Goal: Transaction & Acquisition: Purchase product/service

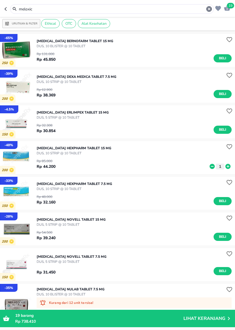
click at [209, 8] on icon "button" at bounding box center [209, 9] width 6 height 6
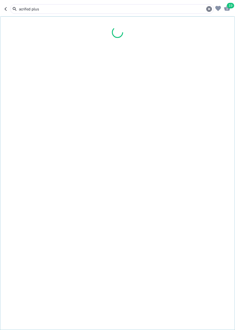
type input "acrifed plus"
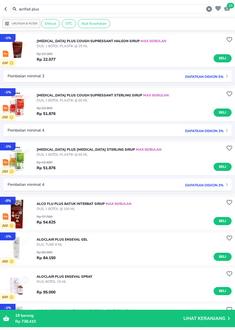
click at [219, 133] on p "Dapatkan diskon 3%" at bounding box center [202, 130] width 41 height 5
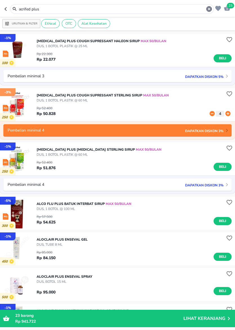
click at [211, 114] on icon at bounding box center [211, 114] width 7 height 6
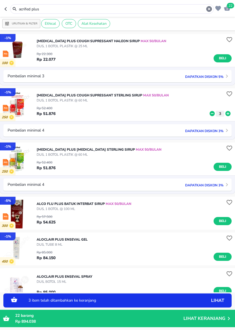
click at [211, 114] on icon at bounding box center [211, 114] width 7 height 6
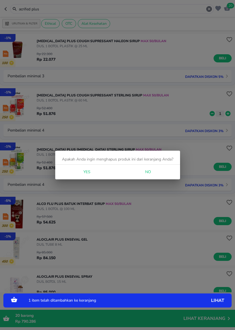
click at [93, 171] on span "Yes" at bounding box center [87, 172] width 14 height 7
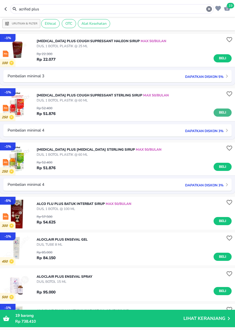
click at [225, 113] on span "Beli" at bounding box center [222, 113] width 10 height 6
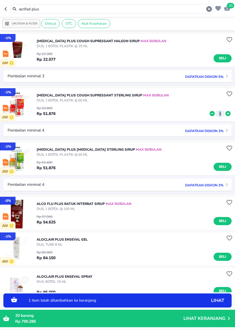
click at [226, 114] on icon at bounding box center [227, 113] width 5 height 5
click at [212, 113] on icon at bounding box center [211, 113] width 5 height 5
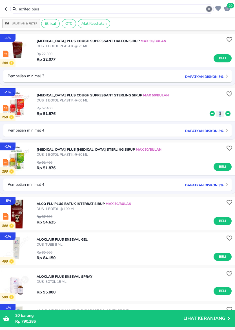
click at [208, 9] on icon "button" at bounding box center [209, 9] width 6 height 6
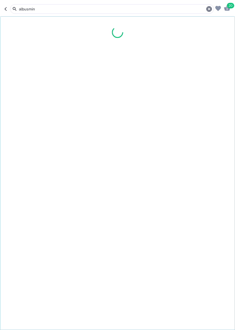
type input "albusmin"
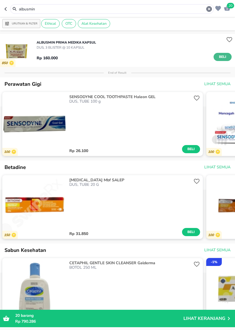
click at [221, 55] on span "Beli" at bounding box center [222, 57] width 10 height 6
click at [207, 10] on icon "button" at bounding box center [209, 9] width 6 height 6
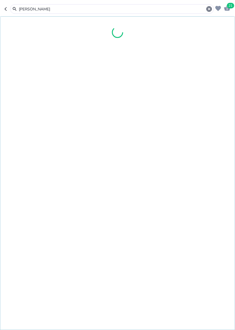
type input "[PERSON_NAME]"
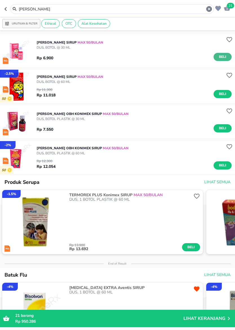
click at [229, 60] on button "Beli" at bounding box center [222, 57] width 18 height 8
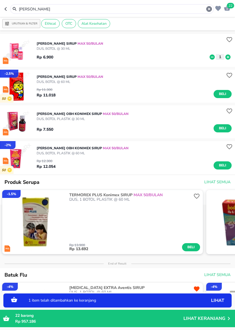
click at [229, 60] on icon at bounding box center [227, 57] width 7 height 6
click at [229, 57] on icon at bounding box center [227, 57] width 7 height 6
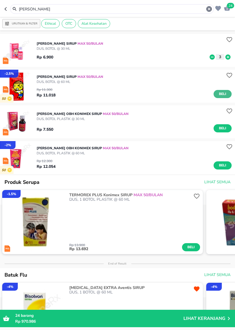
click at [218, 92] on span "Beli" at bounding box center [222, 94] width 10 height 6
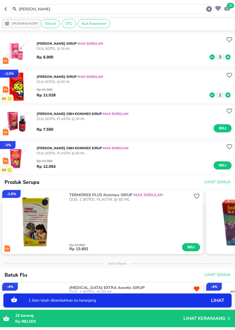
click at [228, 95] on icon at bounding box center [227, 95] width 7 height 6
click at [214, 97] on icon at bounding box center [211, 95] width 7 height 6
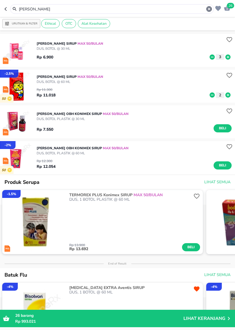
click at [207, 8] on icon "button" at bounding box center [209, 9] width 6 height 6
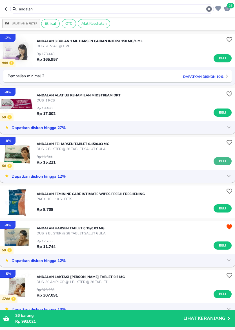
click at [227, 162] on button "Beli" at bounding box center [222, 161] width 18 height 8
click at [184, 7] on input "andalan" at bounding box center [111, 9] width 187 height 6
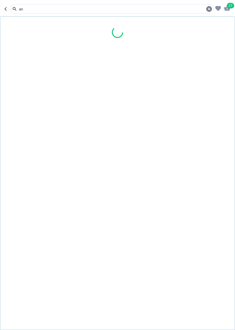
type input "a"
type input "antangin habat"
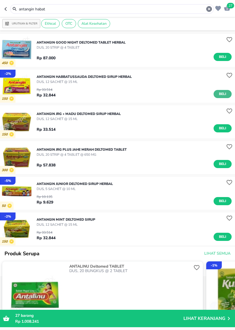
click at [224, 93] on span "Beli" at bounding box center [222, 94] width 10 height 6
click at [207, 11] on icon "button" at bounding box center [209, 9] width 6 height 6
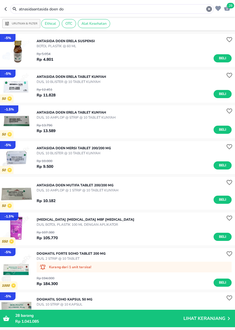
click at [95, 9] on input "atnasidaantasida doen do" at bounding box center [111, 9] width 187 height 6
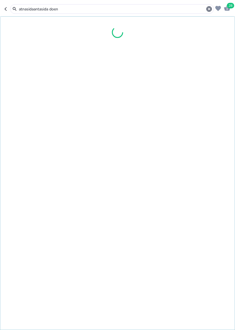
type input "atnasidaantasida doen"
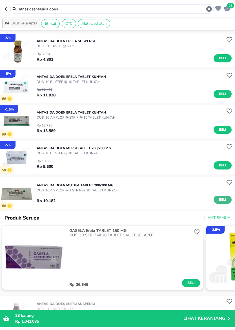
click at [222, 200] on span "Beli" at bounding box center [222, 200] width 10 height 6
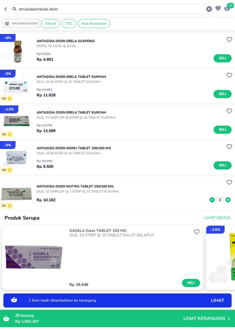
click at [231, 201] on icon at bounding box center [227, 200] width 7 height 6
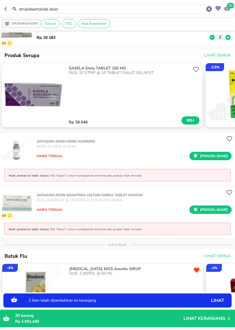
scroll to position [0, 4]
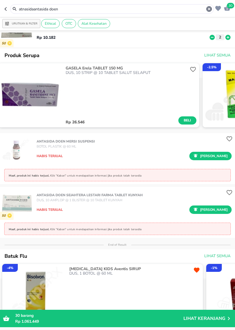
click at [208, 8] on icon "button" at bounding box center [209, 9] width 6 height 6
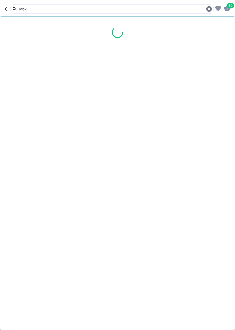
type input "mbk"
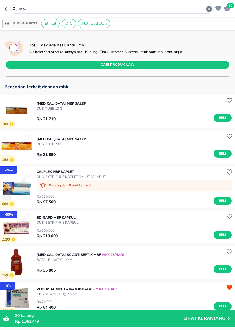
click at [206, 12] on icon "button" at bounding box center [208, 9] width 7 height 7
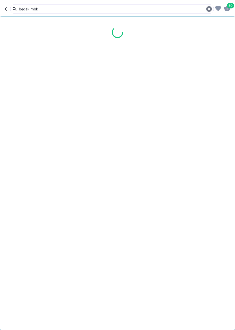
type input "bedak mbk"
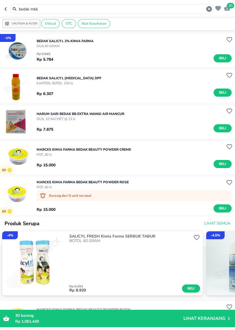
click at [209, 11] on icon "button" at bounding box center [209, 9] width 6 height 6
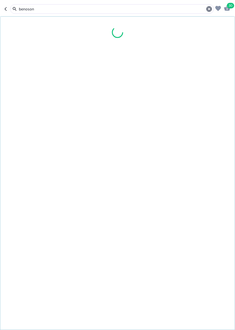
type input "benoson"
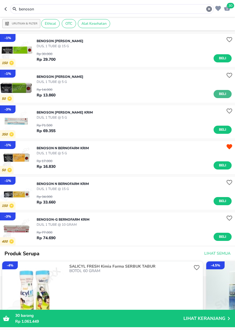
click at [216, 91] on button "Beli" at bounding box center [222, 94] width 18 height 8
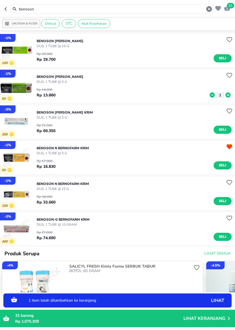
click at [214, 95] on icon at bounding box center [211, 95] width 5 height 5
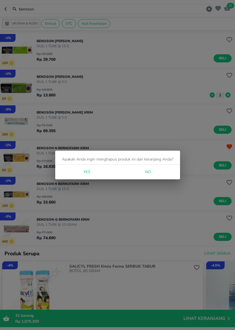
click at [86, 167] on div "Yes No" at bounding box center [117, 172] width 125 height 15
click at [84, 173] on span "Yes" at bounding box center [87, 172] width 14 height 7
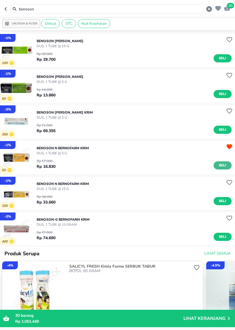
click at [220, 166] on span "Beli" at bounding box center [222, 166] width 10 height 6
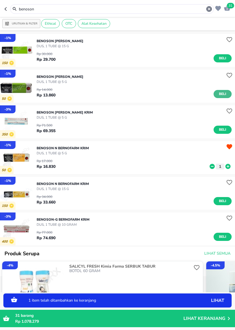
click at [226, 93] on span "Beli" at bounding box center [222, 94] width 10 height 6
click at [229, 95] on icon at bounding box center [227, 95] width 5 height 5
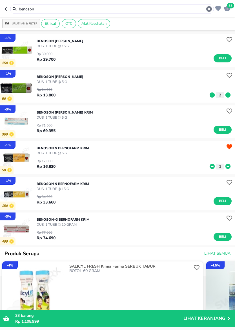
click at [210, 9] on icon "button" at bounding box center [209, 9] width 6 height 6
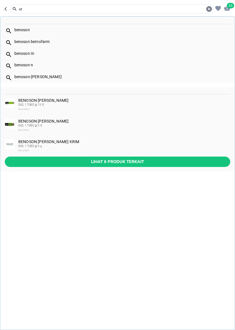
type input "e"
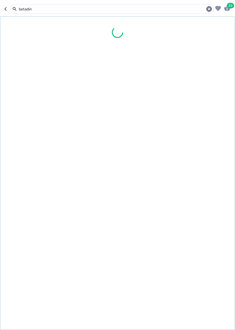
type input "betadin"
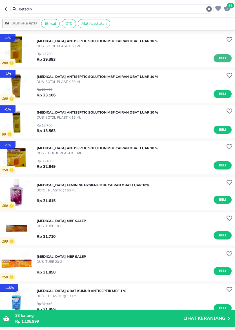
click at [224, 56] on span "Beli" at bounding box center [222, 58] width 10 height 6
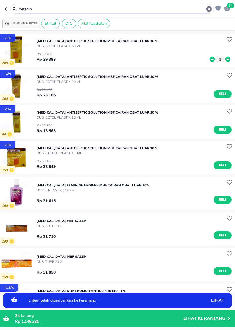
click at [206, 6] on icon "button" at bounding box center [208, 9] width 7 height 7
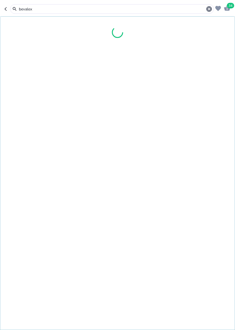
type input "bevalex"
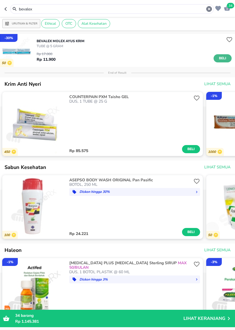
click at [223, 58] on span "Beli" at bounding box center [222, 58] width 10 height 6
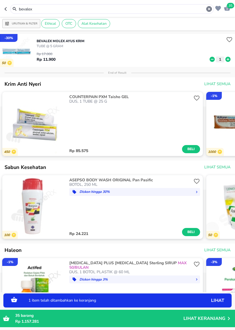
click at [209, 8] on icon "button" at bounding box center [209, 9] width 6 height 6
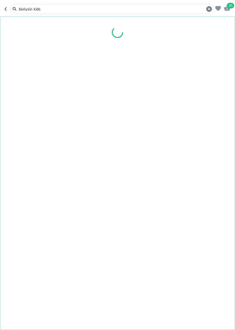
type input "biolysin kids"
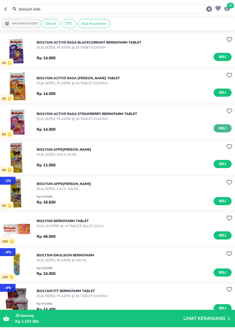
click at [220, 130] on span "Beli" at bounding box center [222, 128] width 10 height 6
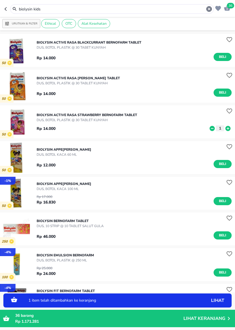
click at [229, 129] on icon at bounding box center [227, 128] width 5 height 5
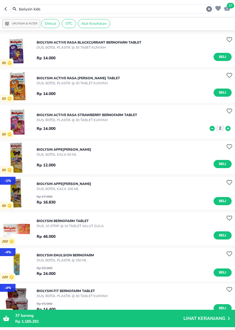
click at [210, 124] on div "Rp 14.000 2" at bounding box center [134, 127] width 195 height 9
click at [212, 128] on icon at bounding box center [211, 128] width 5 height 5
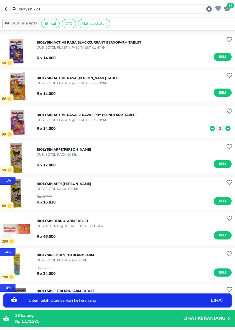
click at [212, 128] on icon at bounding box center [211, 128] width 5 height 5
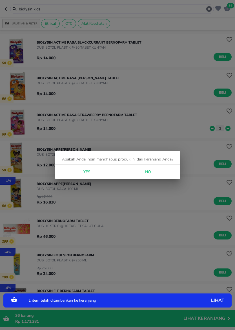
click at [86, 169] on span "Yes" at bounding box center [87, 172] width 14 height 7
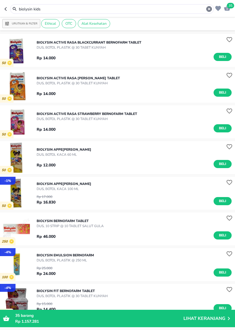
click at [208, 9] on icon "button" at bounding box center [209, 9] width 6 height 6
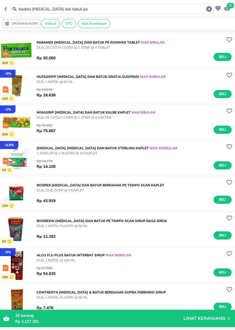
click at [69, 13] on div "bodrex [MEDICAL_DATA] dan batuk pe" at bounding box center [111, 9] width 203 height 10
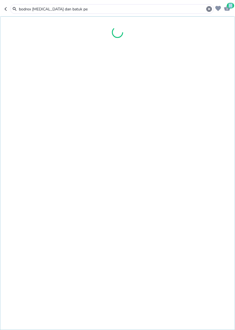
click at [69, 12] on input "bodrex [MEDICAL_DATA] dan batuk pe" at bounding box center [111, 9] width 187 height 6
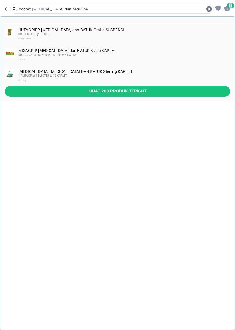
click at [73, 10] on input "bodrex [MEDICAL_DATA] dan batuk pe" at bounding box center [111, 9] width 187 height 6
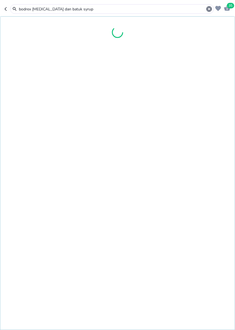
type input "bodrex [MEDICAL_DATA] dan batuk syrup"
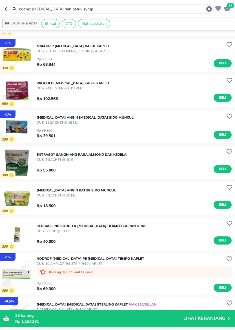
scroll to position [835, 0]
click at [207, 8] on icon "button" at bounding box center [209, 9] width 6 height 6
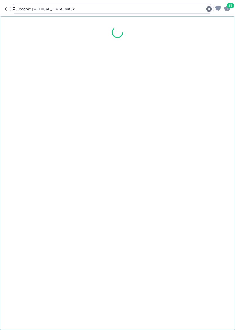
type input "bodrex [MEDICAL_DATA] batuk"
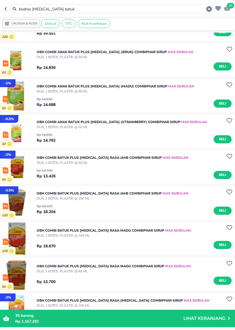
scroll to position [349, 0]
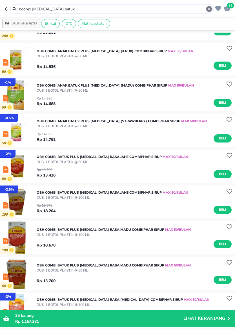
click at [210, 10] on icon "button" at bounding box center [208, 9] width 7 height 7
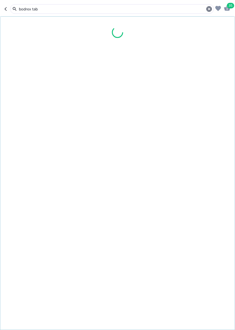
type input "bodrex tab"
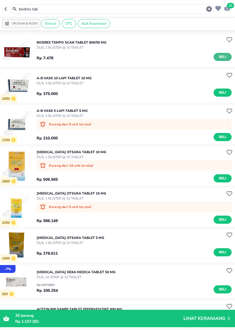
click at [227, 56] on span "Beli" at bounding box center [222, 57] width 10 height 6
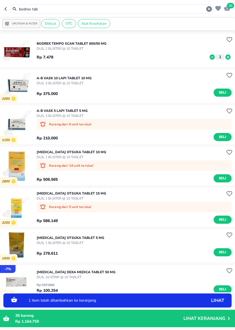
click at [227, 56] on icon at bounding box center [227, 56] width 5 height 5
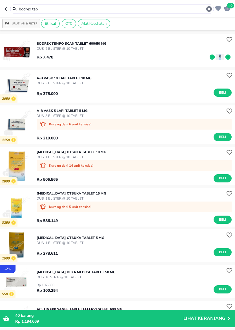
click at [227, 56] on icon at bounding box center [227, 56] width 5 height 5
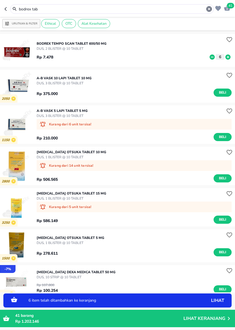
click at [227, 56] on icon at bounding box center [227, 56] width 5 height 5
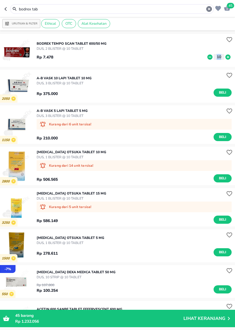
click at [227, 56] on icon at bounding box center [227, 56] width 5 height 5
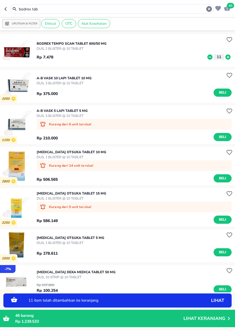
click at [227, 56] on icon at bounding box center [227, 56] width 5 height 5
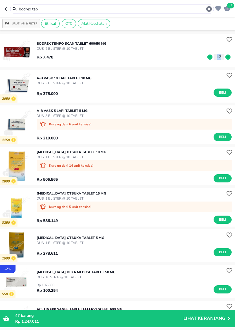
click at [208, 10] on icon "button" at bounding box center [208, 9] width 7 height 7
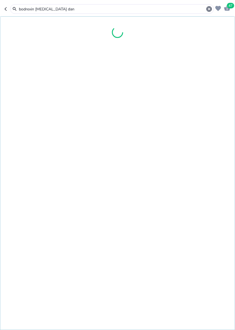
type input "bodrexin [MEDICAL_DATA] dan"
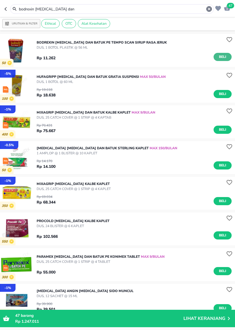
click at [224, 55] on span "Beli" at bounding box center [222, 57] width 10 height 6
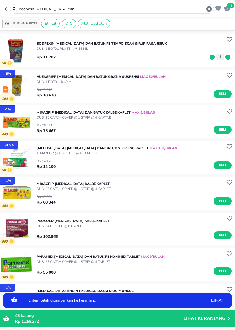
click at [228, 58] on icon at bounding box center [227, 56] width 5 height 5
click at [215, 56] on icon at bounding box center [211, 57] width 7 height 6
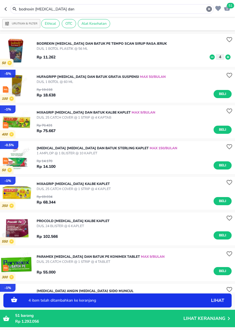
click at [215, 56] on icon at bounding box center [211, 57] width 7 height 6
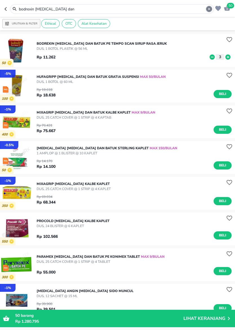
click at [208, 8] on icon "button" at bounding box center [208, 9] width 7 height 7
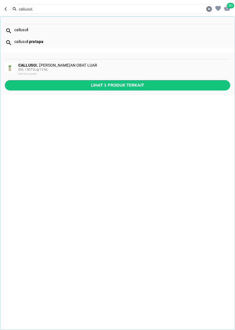
type input "callusol"
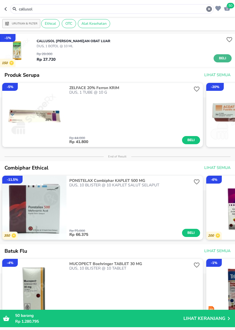
click at [218, 57] on span "Beli" at bounding box center [222, 58] width 10 height 6
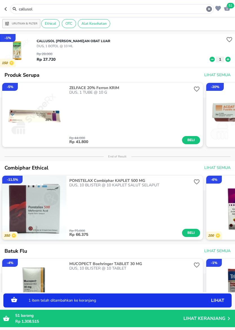
click at [228, 59] on icon at bounding box center [227, 59] width 5 height 5
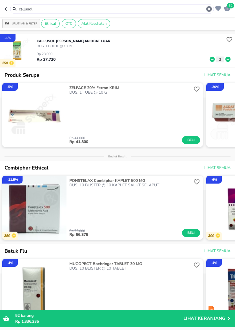
click at [209, 8] on icon "button" at bounding box center [208, 9] width 7 height 7
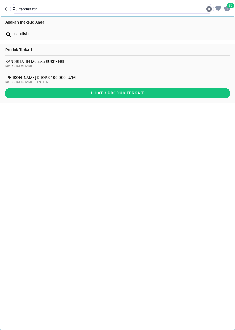
type input "candistatin"
click at [36, 77] on div "[PERSON_NAME] DROPS 100.000 IU/ML DUS, BOTOL @ 12 ML + PENETES" at bounding box center [117, 79] width 224 height 9
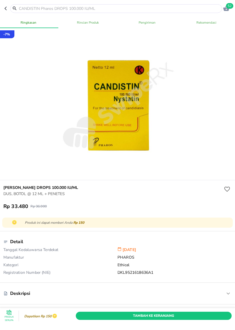
click at [80, 13] on header "52" at bounding box center [117, 8] width 235 height 17
click at [56, 10] on input "text" at bounding box center [119, 9] width 202 height 6
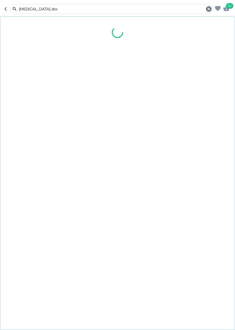
type input "[MEDICAL_DATA] drop"
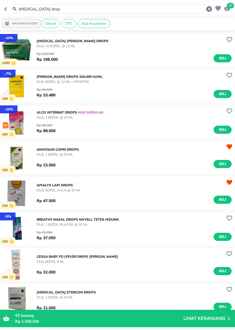
click at [51, 9] on input "[MEDICAL_DATA] drop" at bounding box center [111, 9] width 187 height 6
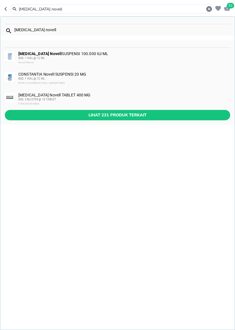
type input "[MEDICAL_DATA] novell"
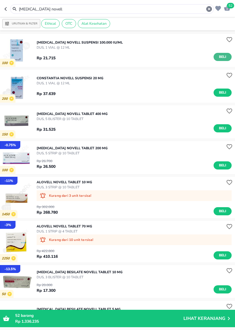
click at [223, 58] on span "Beli" at bounding box center [222, 57] width 10 height 6
